Goal: Task Accomplishment & Management: Manage account settings

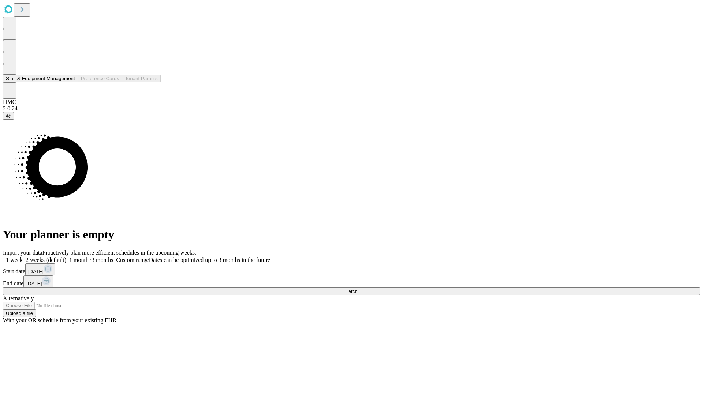
click at [68, 82] on button "Staff & Equipment Management" at bounding box center [40, 79] width 75 height 8
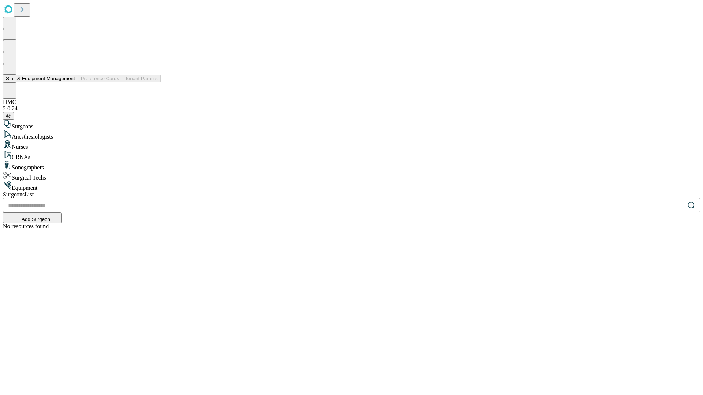
click at [70, 82] on button "Staff & Equipment Management" at bounding box center [40, 79] width 75 height 8
